Goal: Check status

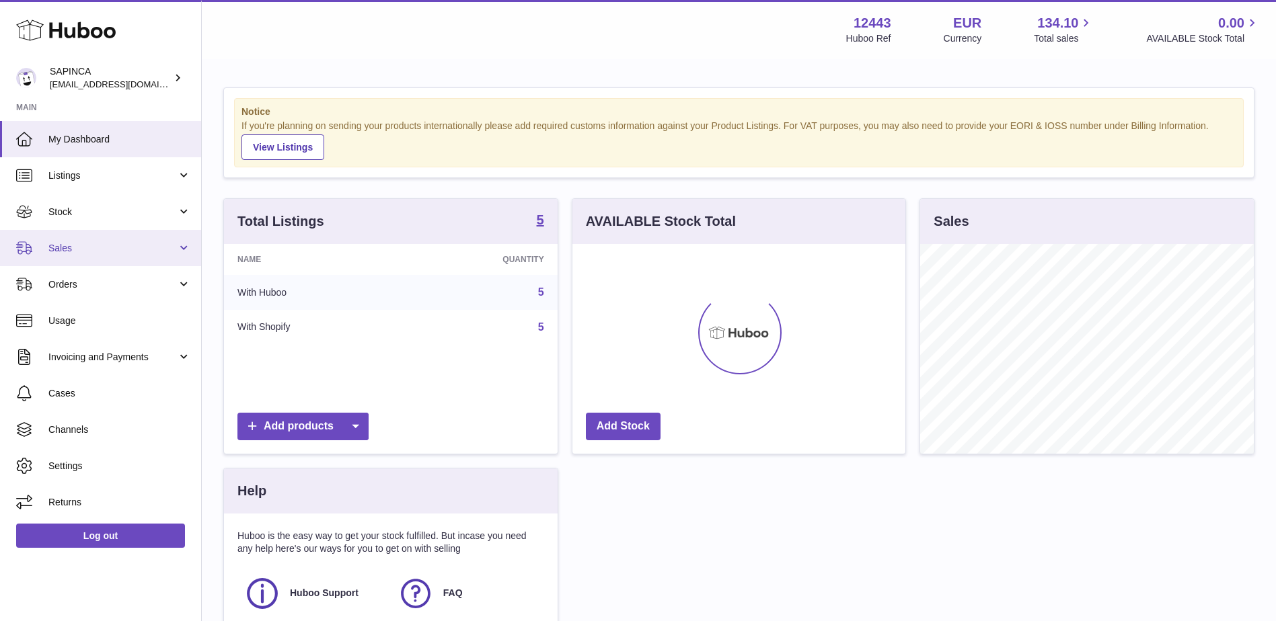
scroll to position [210, 333]
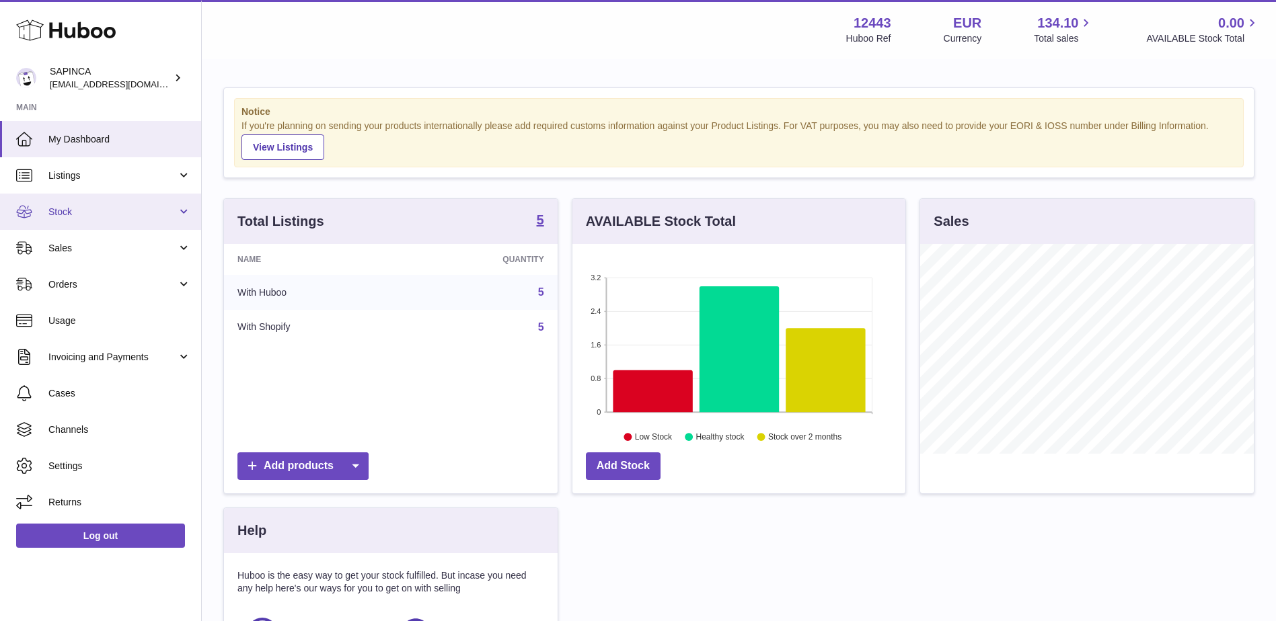
click at [81, 213] on span "Stock" at bounding box center [112, 212] width 128 height 13
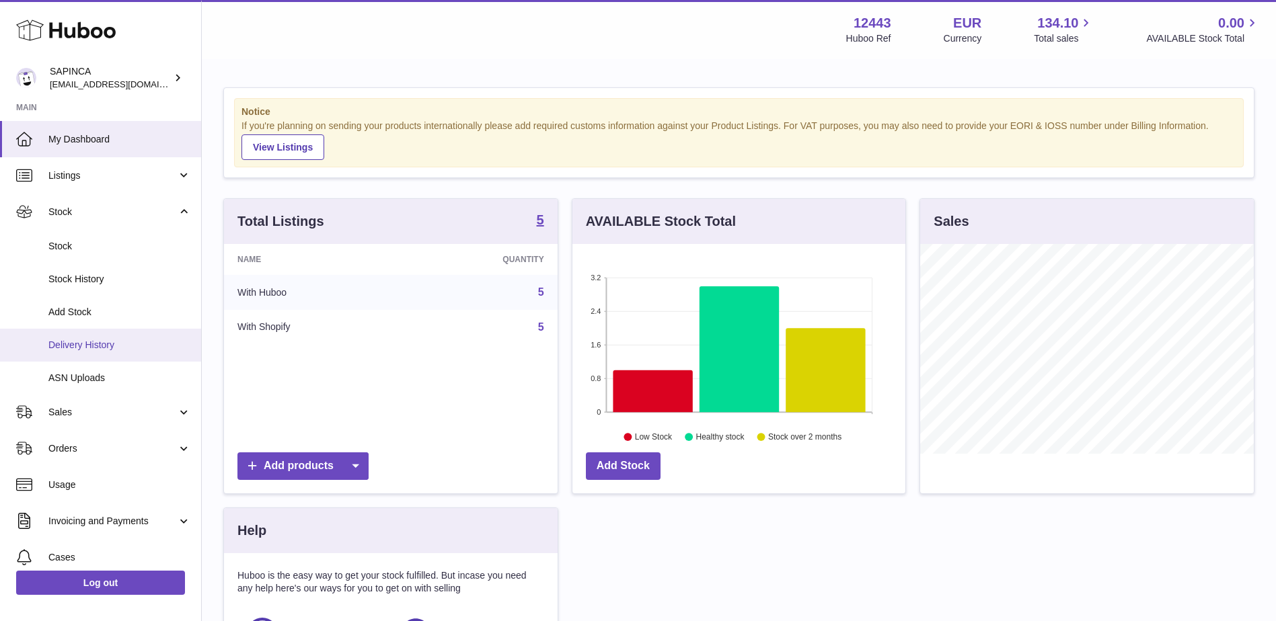
click at [97, 344] on span "Delivery History" at bounding box center [119, 345] width 143 height 13
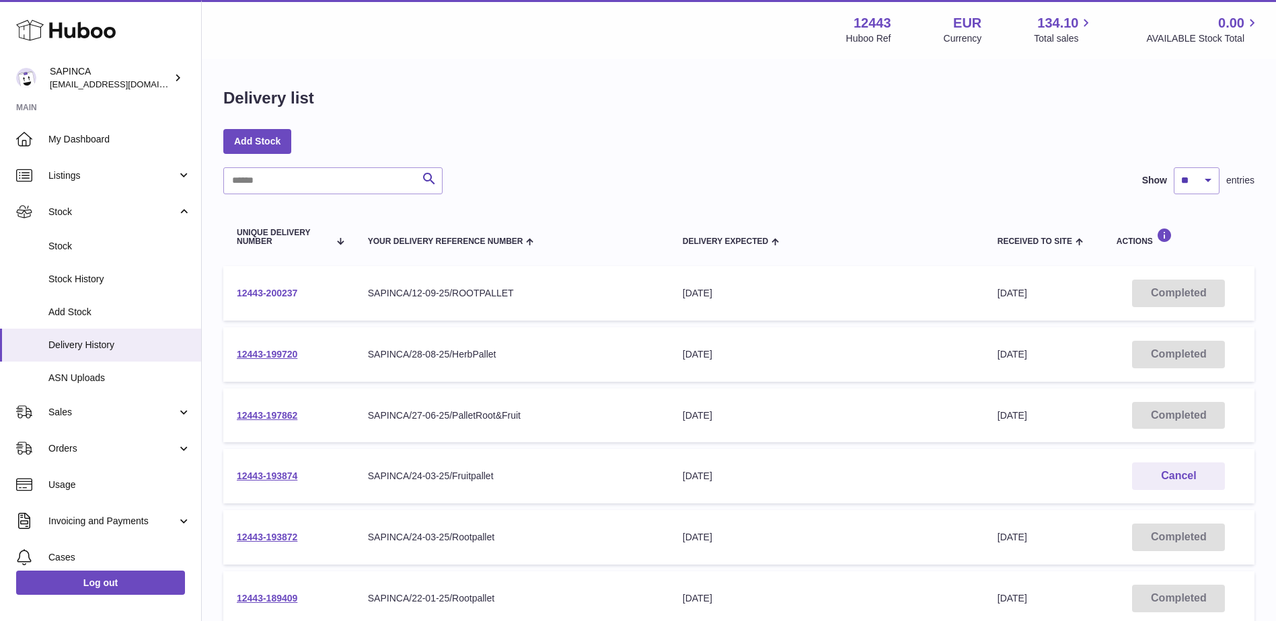
click at [257, 296] on link "12443-200237" at bounding box center [267, 293] width 61 height 11
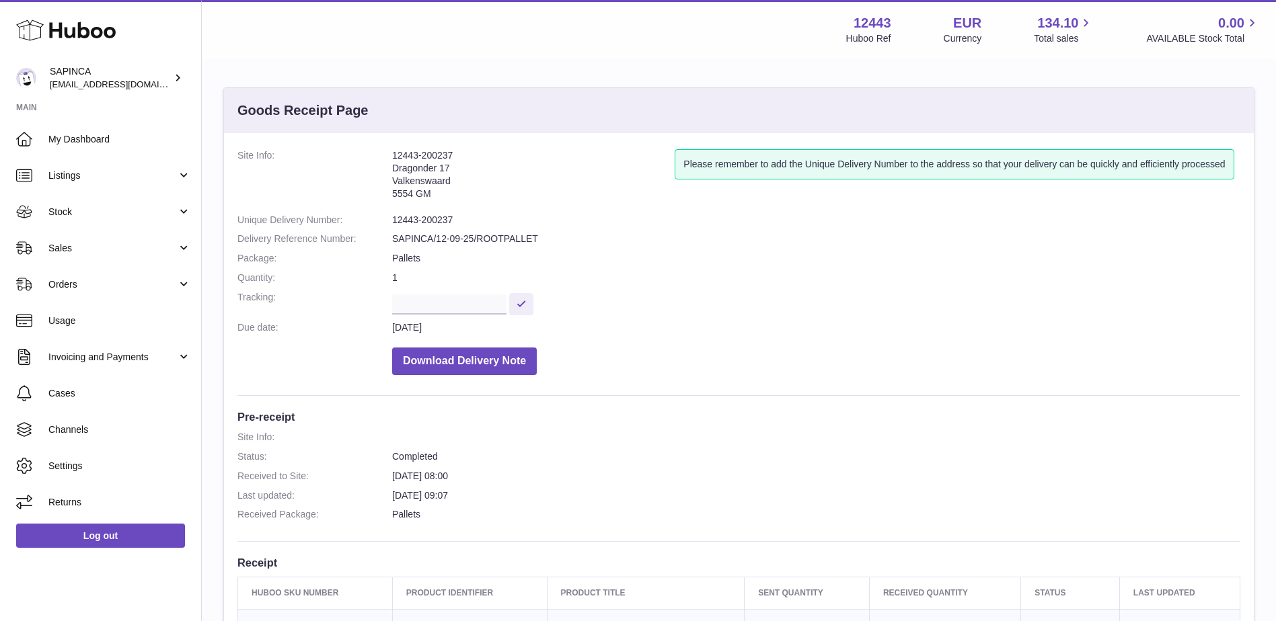
drag, startPoint x: 466, startPoint y: 156, endPoint x: 377, endPoint y: 155, distance: 88.8
click at [377, 155] on dl "Site Info: 12443-200237 Dragonder 17 Valkenswaard 5554 GM Please remember to ad…" at bounding box center [738, 265] width 1003 height 233
copy dl "12443-200237"
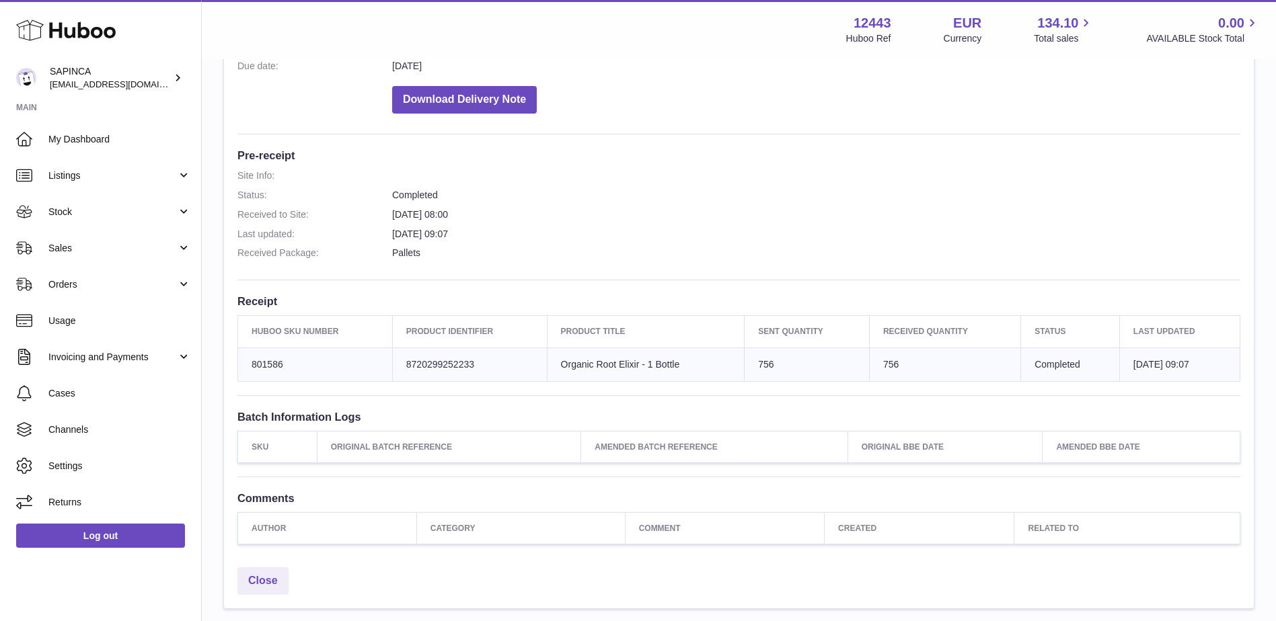
scroll to position [85, 0]
